Goal: Transaction & Acquisition: Download file/media

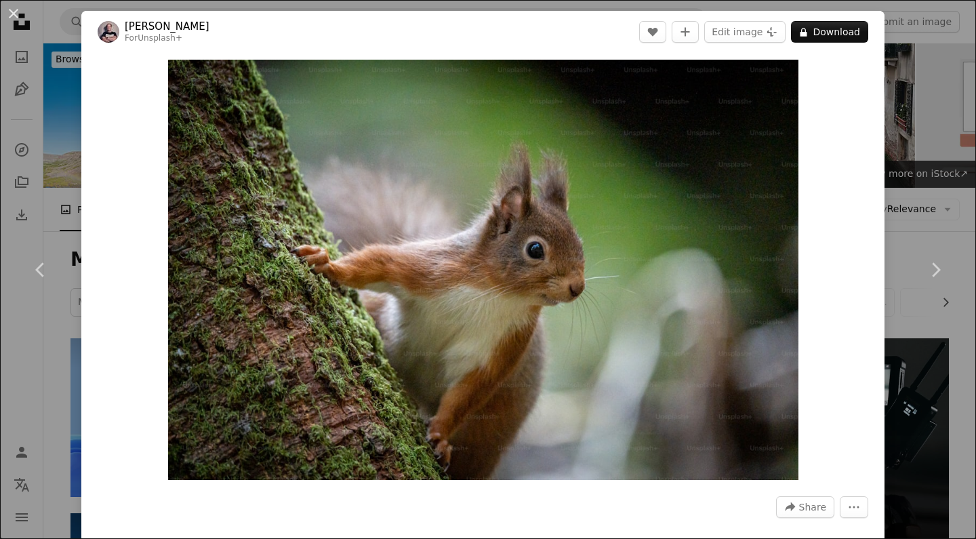
scroll to position [17793, 0]
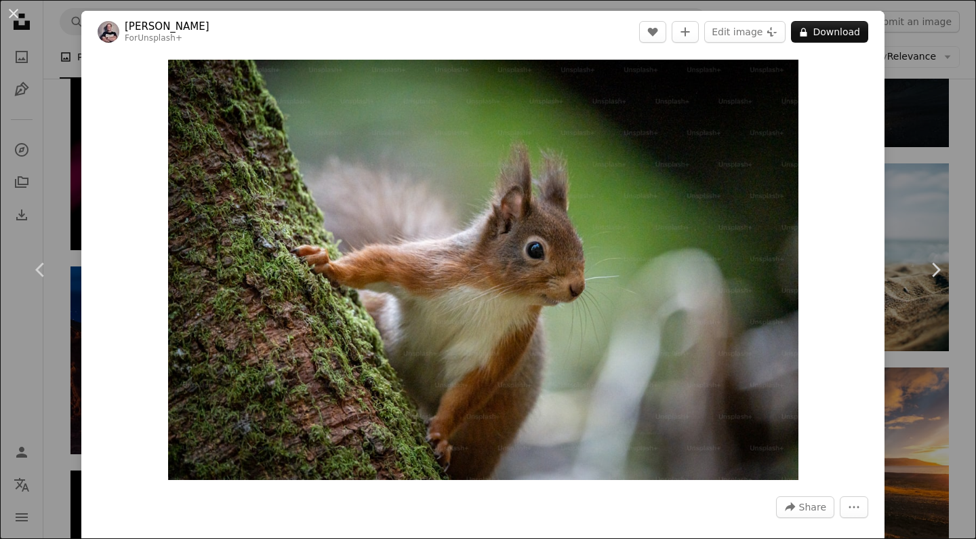
click at [936, 196] on div "An X shape Chevron left Chevron right [PERSON_NAME] For Unsplash+ A heart A plu…" at bounding box center [488, 269] width 976 height 539
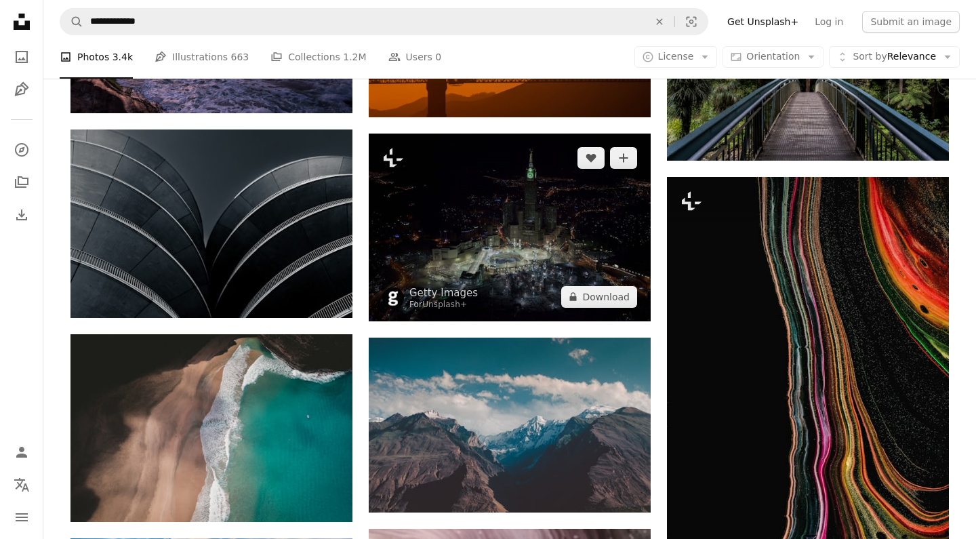
scroll to position [26016, 0]
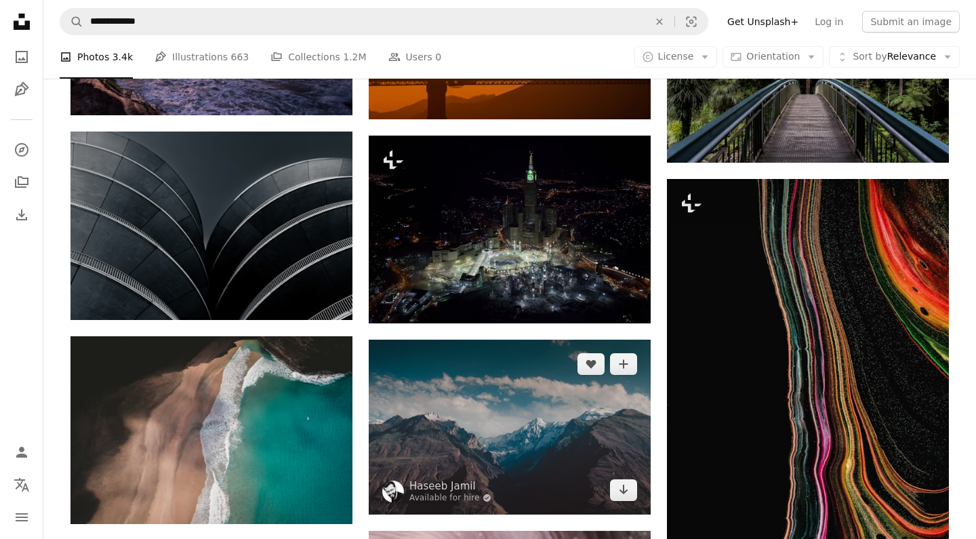
click at [524, 340] on img at bounding box center [510, 427] width 282 height 175
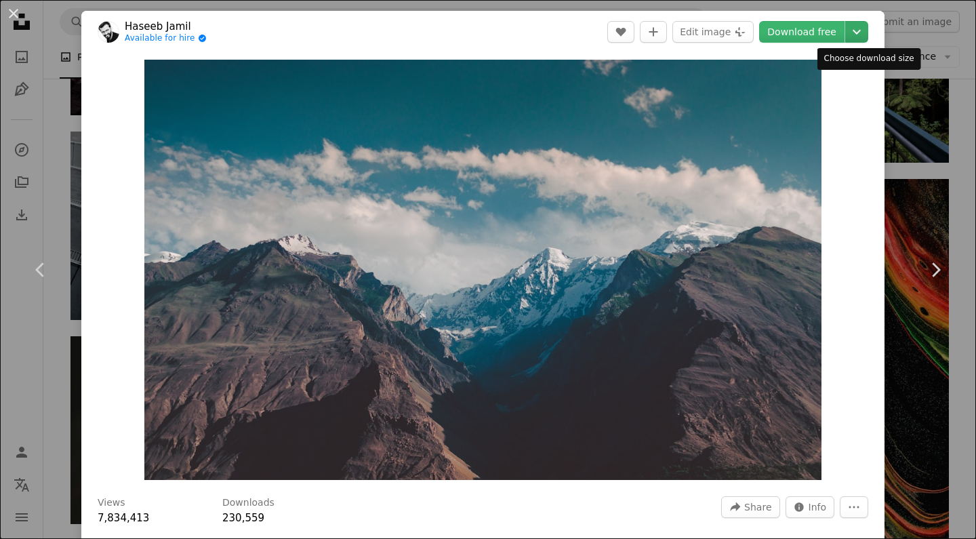
click at [868, 27] on icon "Chevron down" at bounding box center [857, 32] width 22 height 16
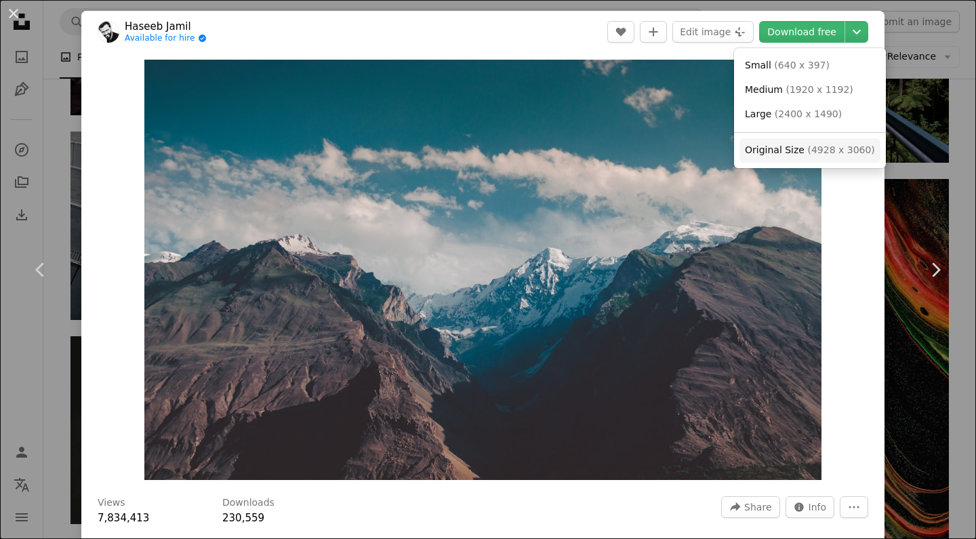
click at [799, 146] on span "Original Size" at bounding box center [775, 149] width 60 height 11
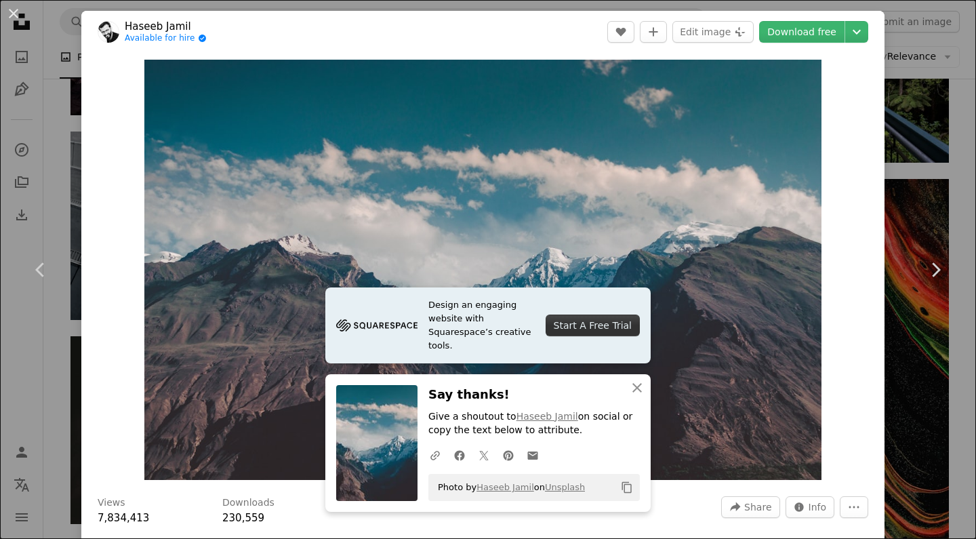
click at [955, 88] on div "An X shape Chevron left Chevron right [PERSON_NAME] Available for hire A checkm…" at bounding box center [488, 269] width 976 height 539
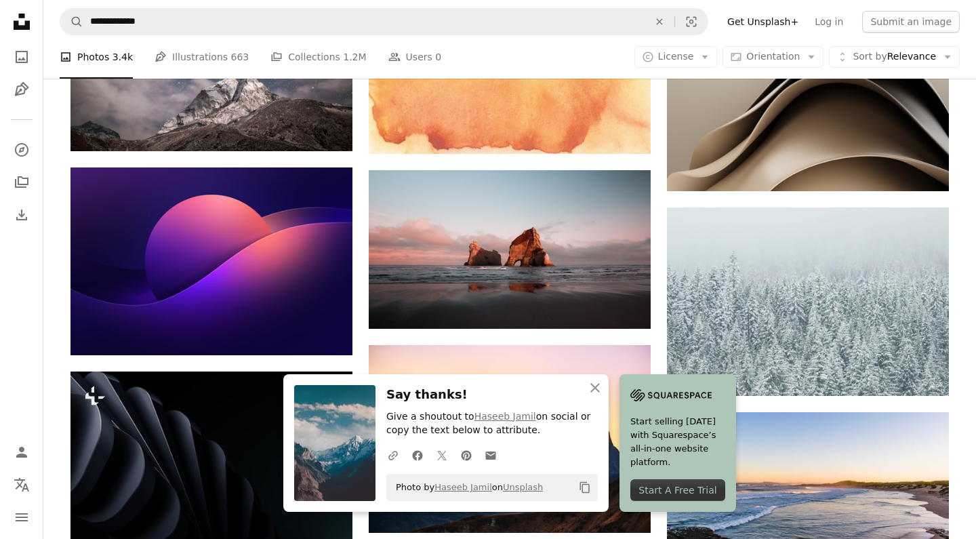
scroll to position [26801, 0]
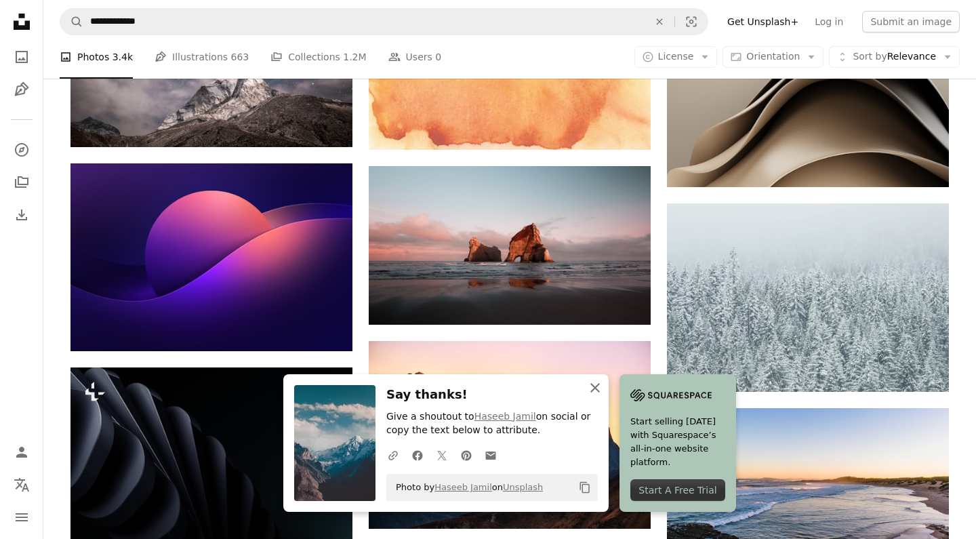
click at [604, 384] on icon "An X shape" at bounding box center [595, 388] width 16 height 16
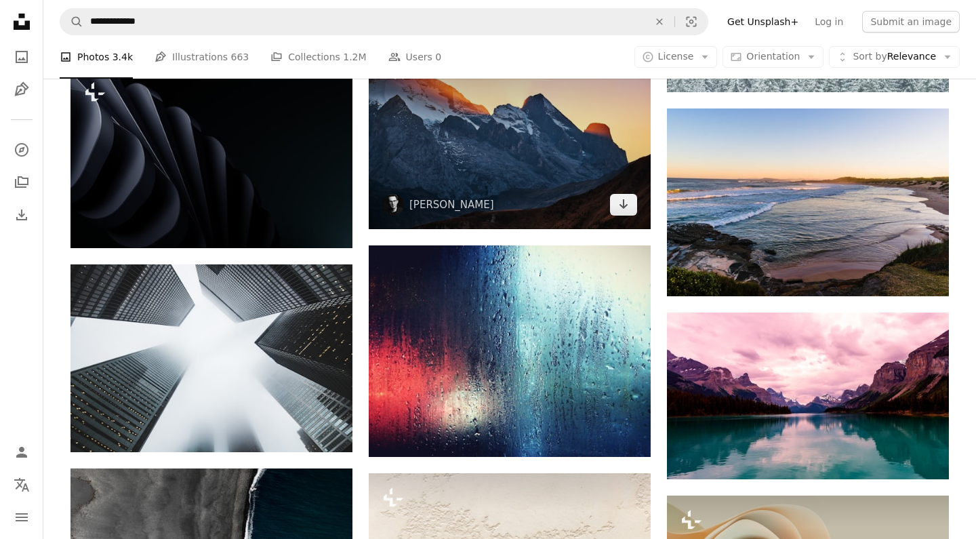
scroll to position [27105, 0]
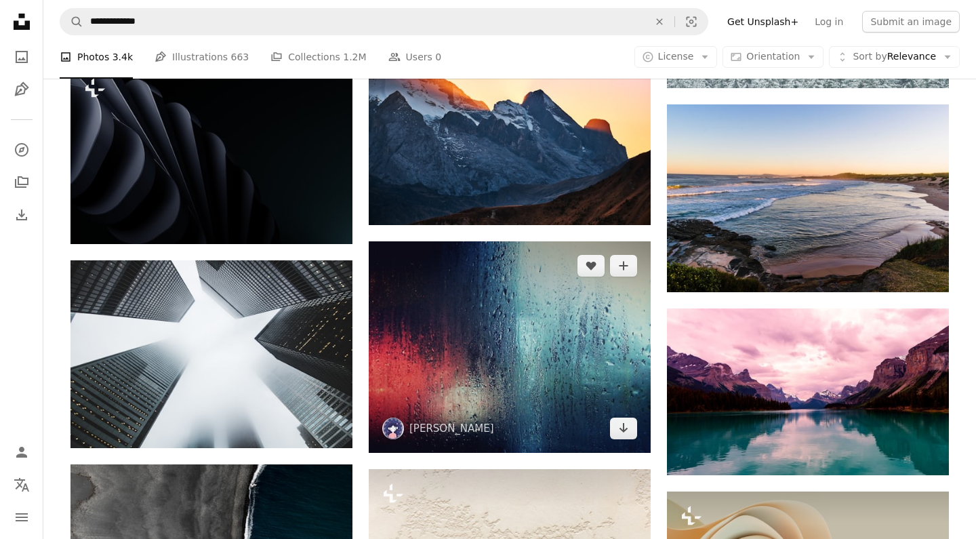
click at [478, 241] on img at bounding box center [510, 347] width 282 height 212
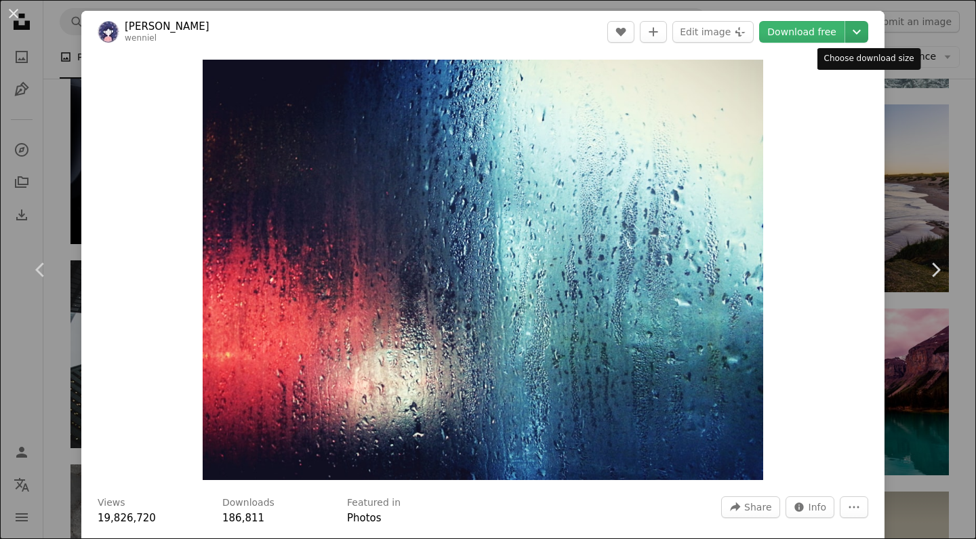
click at [868, 25] on icon "Chevron down" at bounding box center [857, 32] width 22 height 16
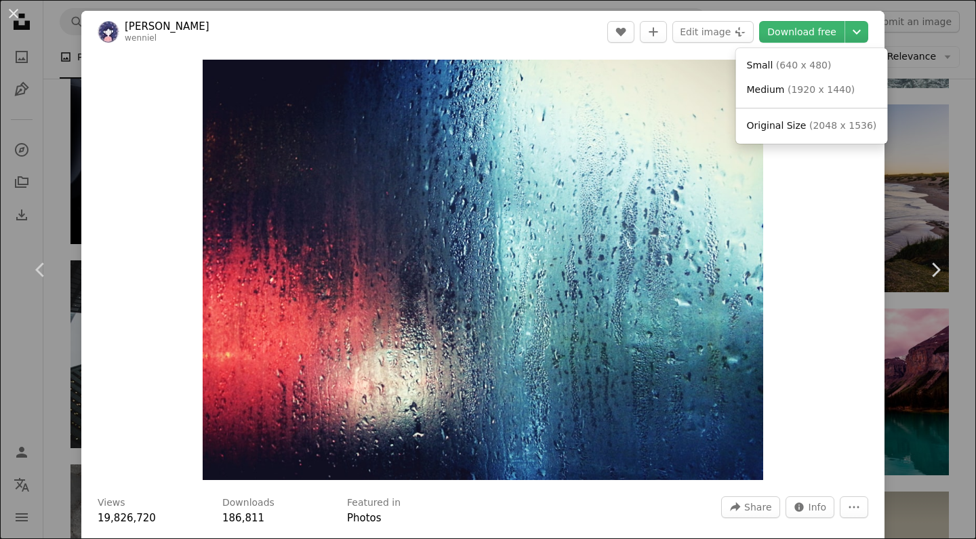
click at [893, 106] on dialog "An X shape Chevron left Chevron right Wenniel Lun wenniel A heart A plus sign E…" at bounding box center [488, 269] width 976 height 539
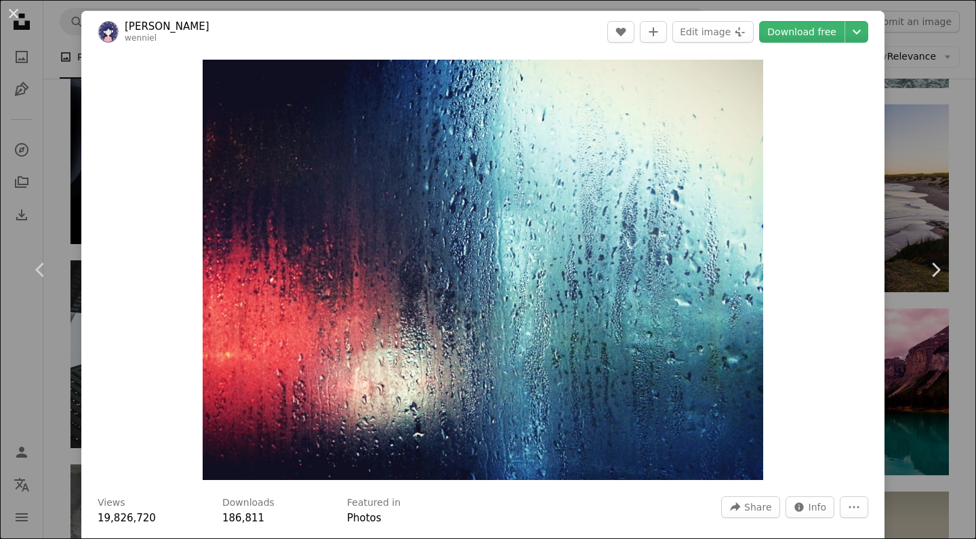
click at [933, 132] on div "An X shape Chevron left Chevron right Wenniel Lun wenniel A heart A plus sign E…" at bounding box center [488, 269] width 976 height 539
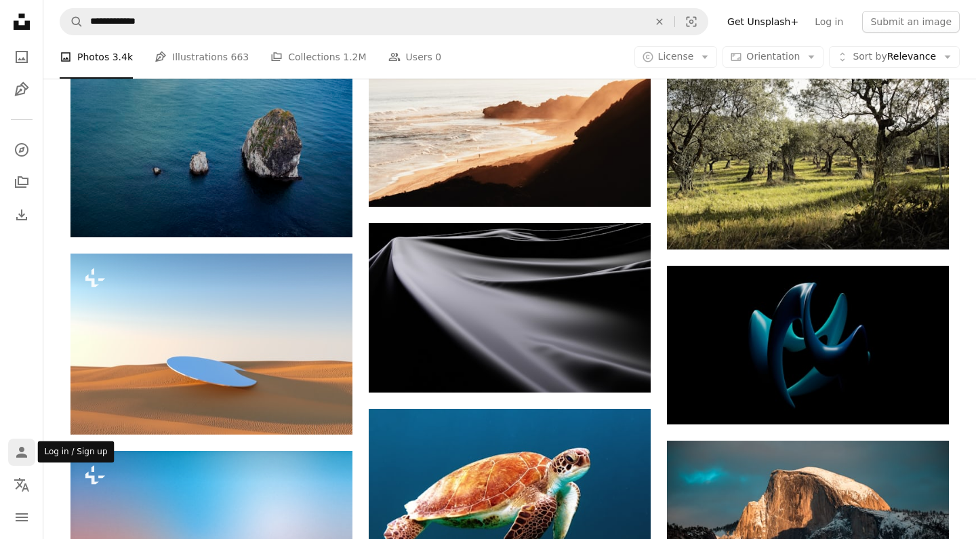
scroll to position [32786, 0]
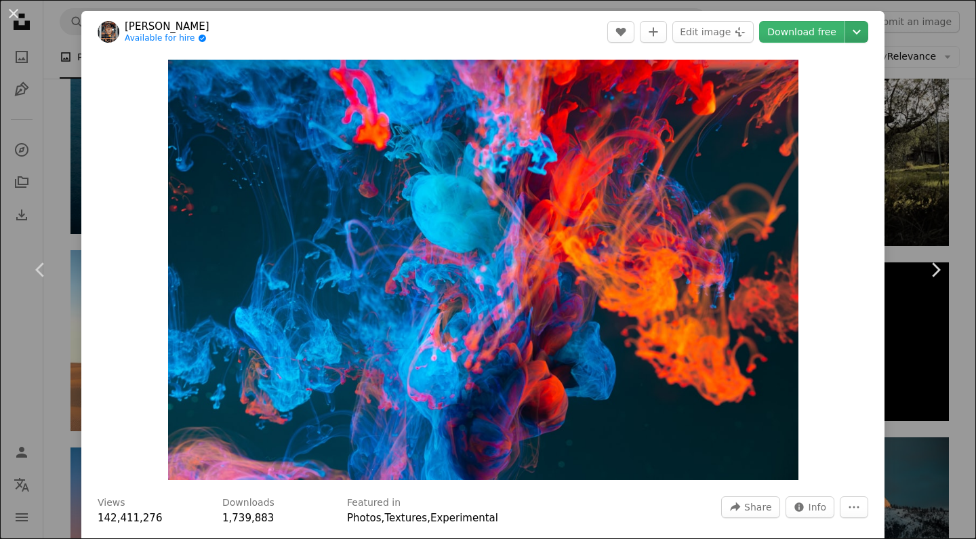
click at [868, 33] on icon "Chevron down" at bounding box center [857, 32] width 22 height 16
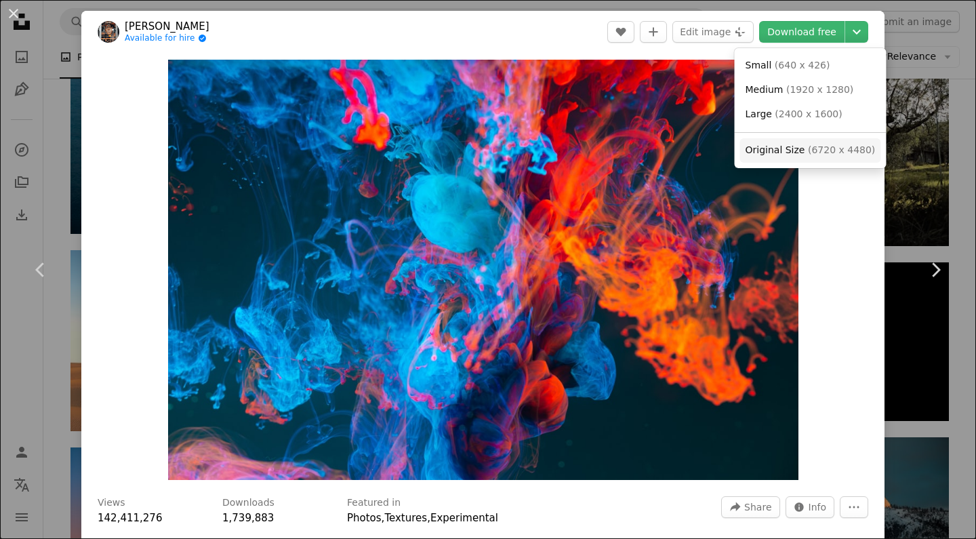
click at [808, 144] on span "( 6720 x 4480 )" at bounding box center [841, 149] width 67 height 11
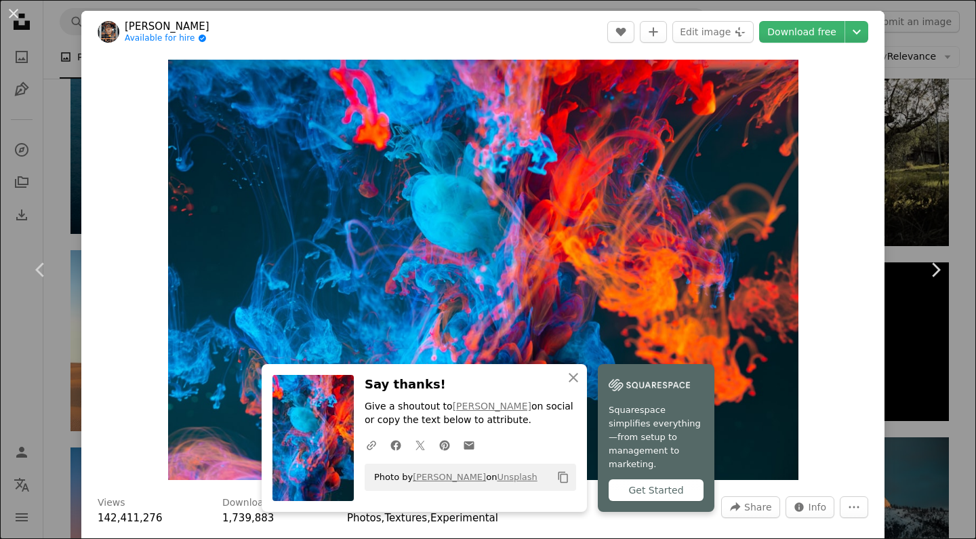
click at [922, 163] on div "An X shape Chevron left Chevron right [PERSON_NAME] K Available for hire A chec…" at bounding box center [488, 269] width 976 height 539
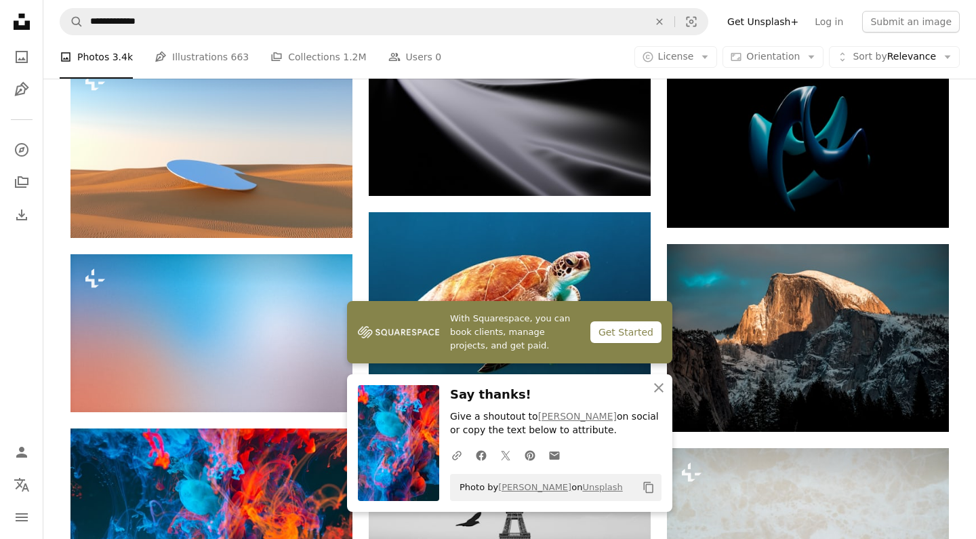
scroll to position [32974, 0]
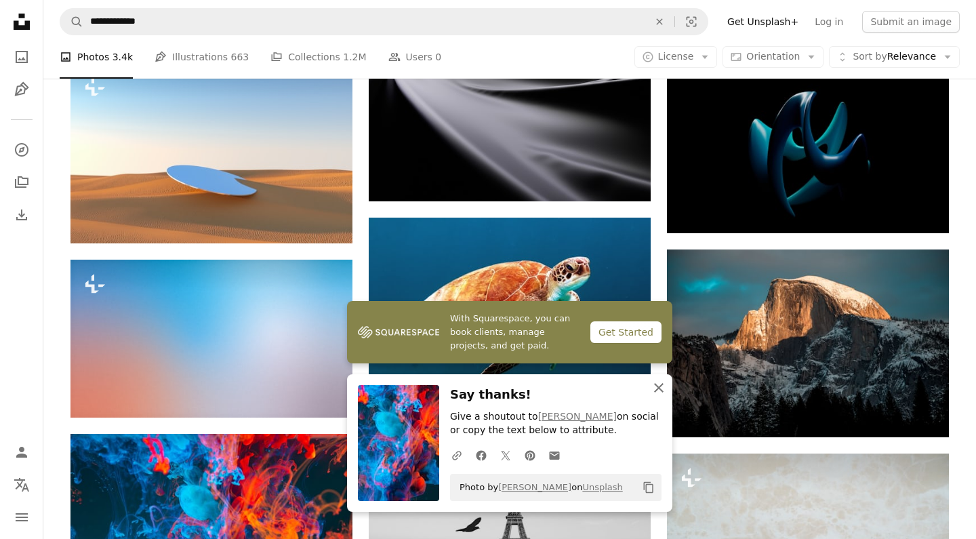
click at [660, 396] on icon "An X shape" at bounding box center [659, 388] width 16 height 16
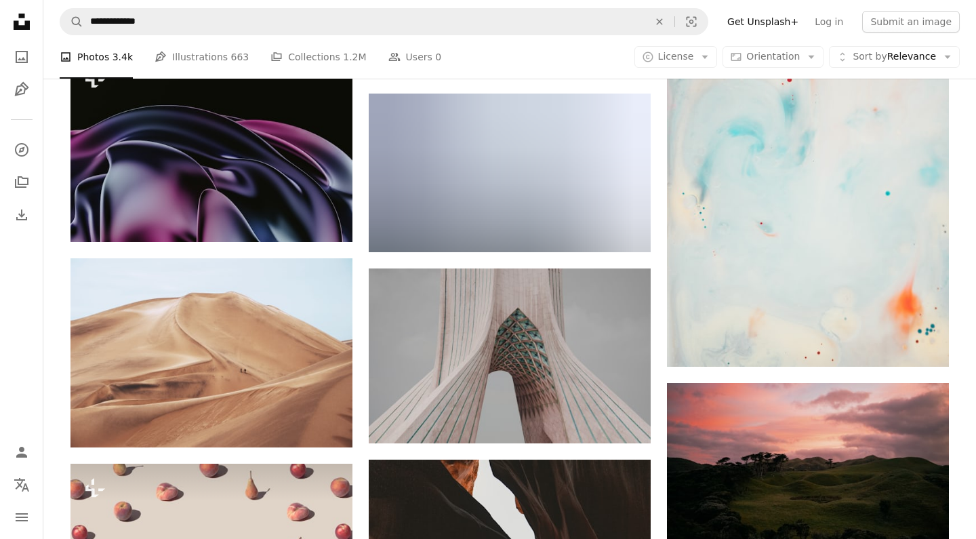
scroll to position [48272, 0]
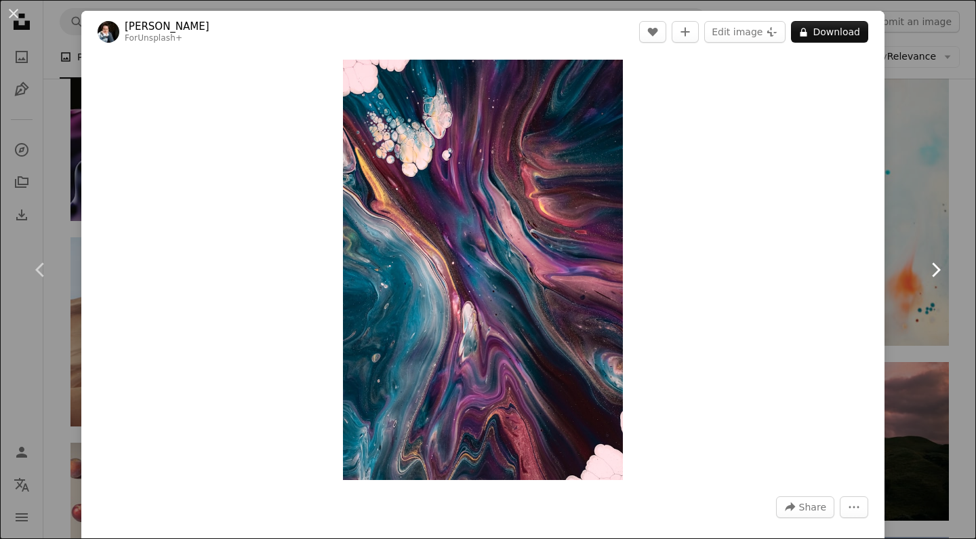
click at [937, 271] on icon at bounding box center [936, 269] width 9 height 14
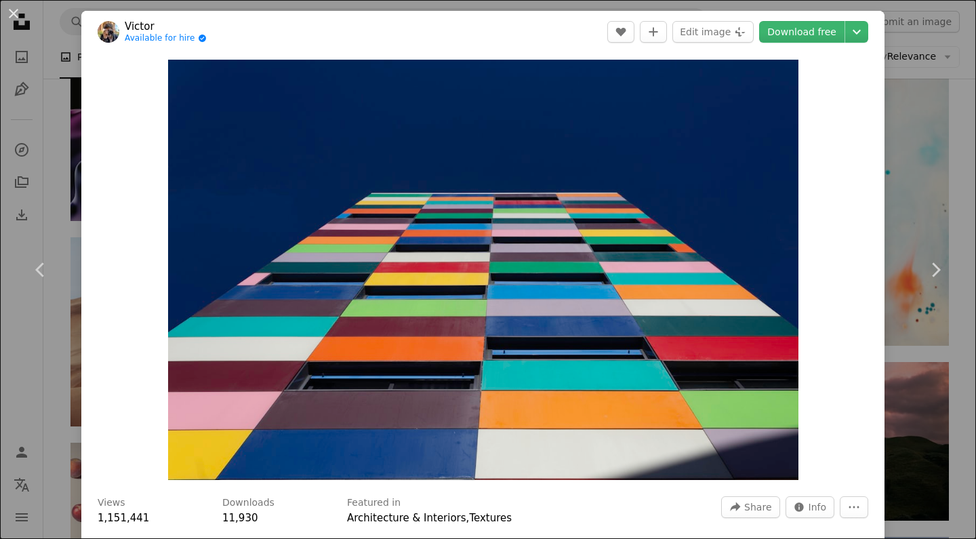
click at [970, 123] on div "An X shape Chevron left Chevron right [PERSON_NAME] Available for hire A checkm…" at bounding box center [488, 269] width 976 height 539
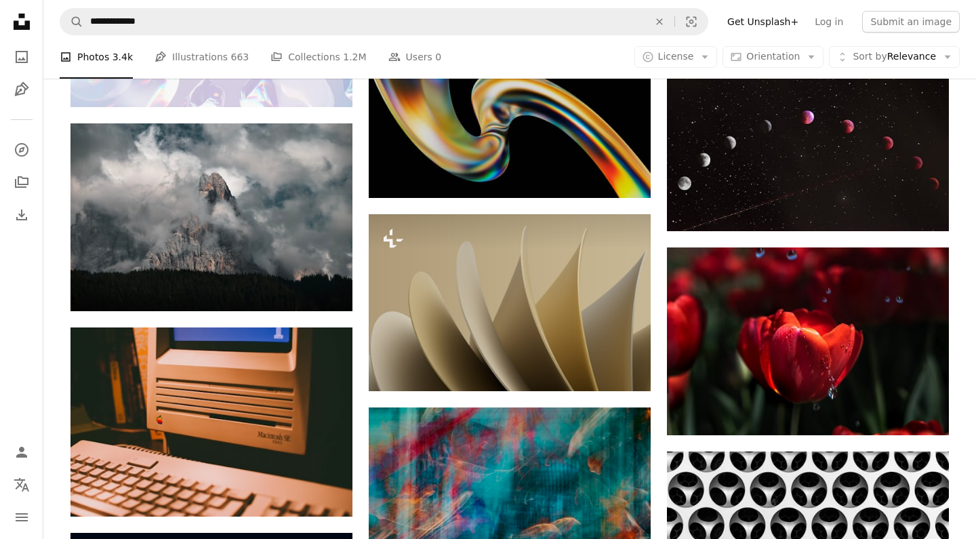
scroll to position [51714, 0]
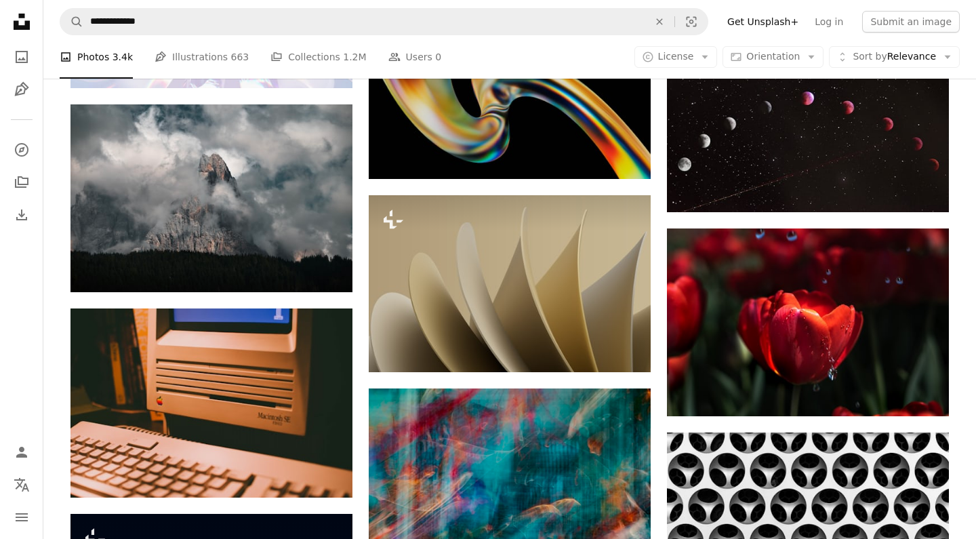
click at [498, 389] on img at bounding box center [510, 483] width 282 height 188
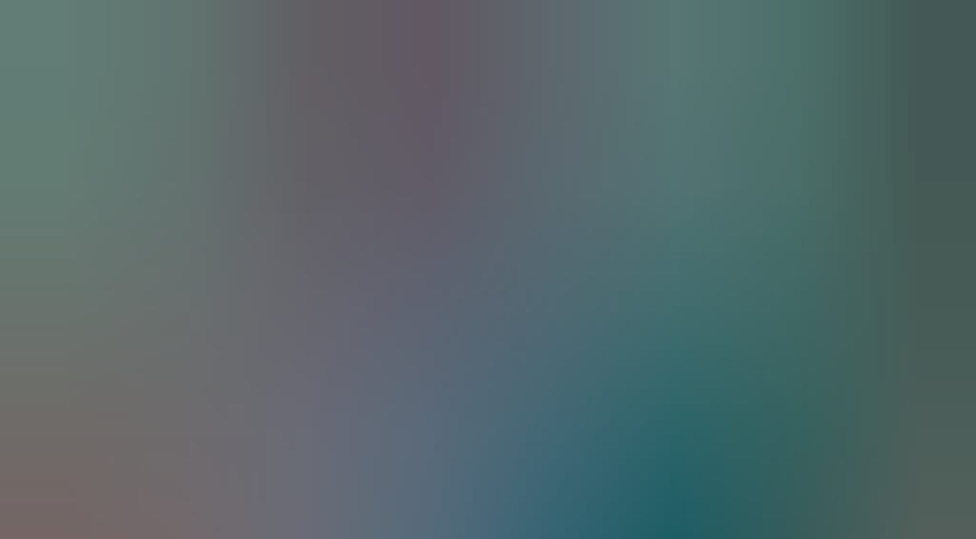
scroll to position [56, 0]
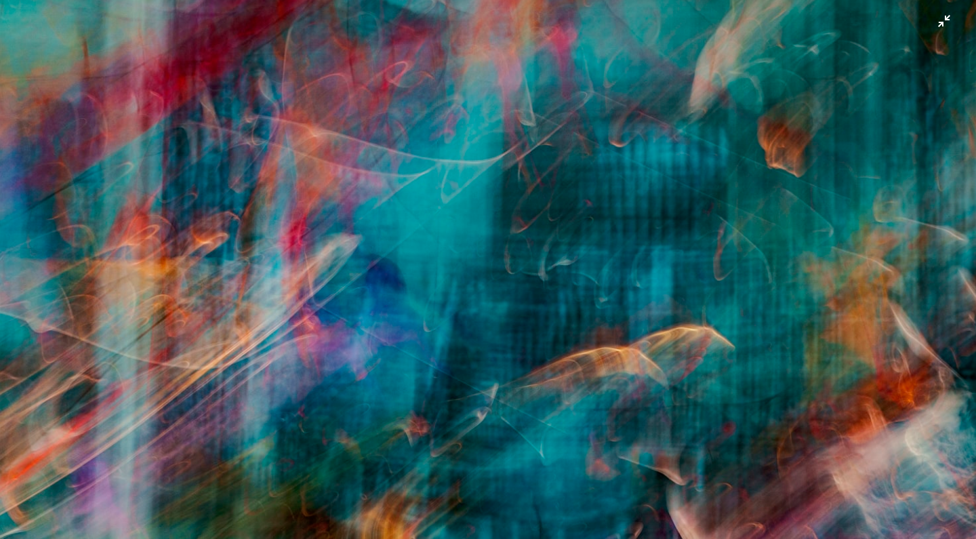
click at [614, 177] on img "Zoom out on this image" at bounding box center [488, 269] width 978 height 652
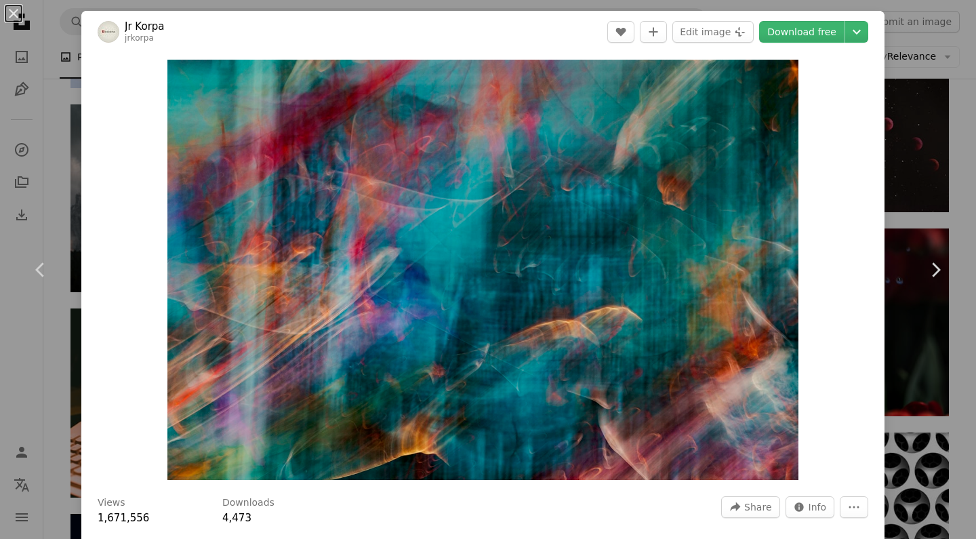
click at [959, 152] on div "An X shape Chevron left Chevron right Jr Korpa jrkorpa A heart A plus sign Edit…" at bounding box center [488, 269] width 976 height 539
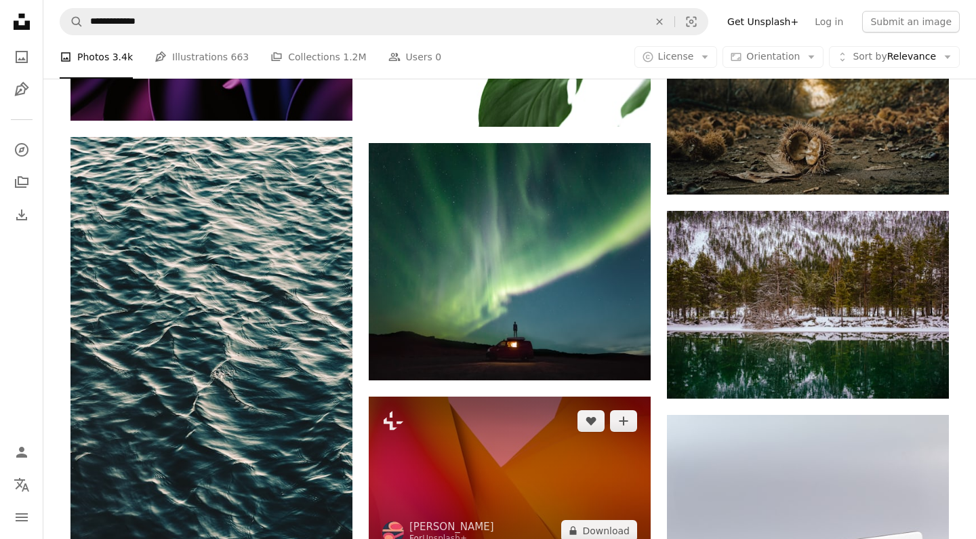
scroll to position [59615, 0]
